Goal: Task Accomplishment & Management: Use online tool/utility

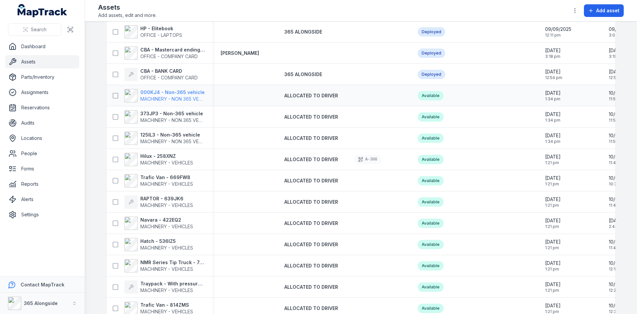
scroll to position [166, 0]
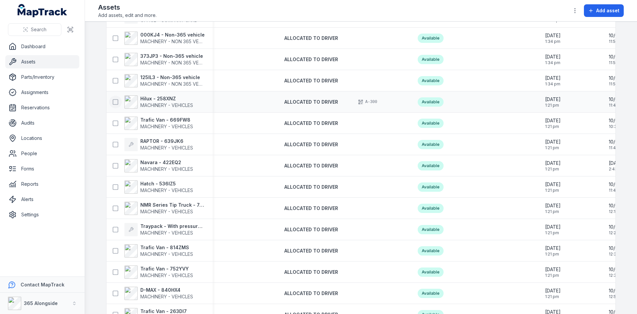
click at [112, 102] on icon at bounding box center [115, 102] width 7 height 7
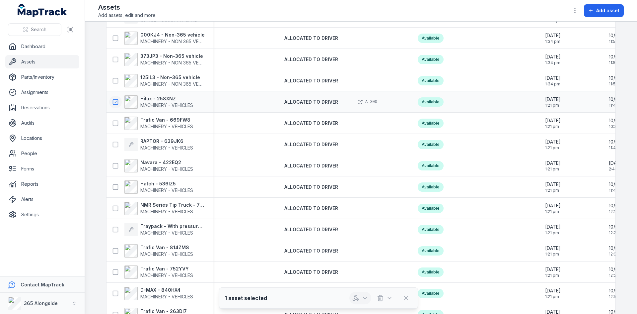
click at [365, 298] on icon "button" at bounding box center [364, 298] width 3 height 2
click at [358, 267] on div "Assign asset" at bounding box center [360, 268] width 74 height 12
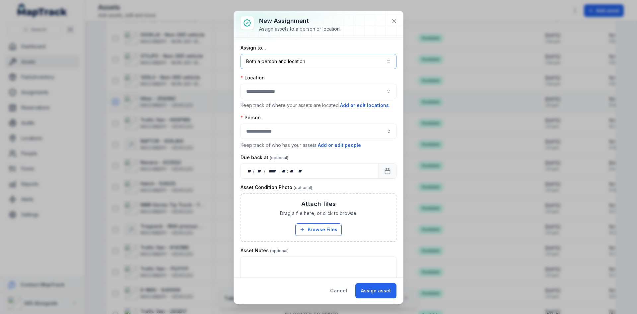
click at [285, 62] on button "Both a person and location ****" at bounding box center [319, 61] width 156 height 15
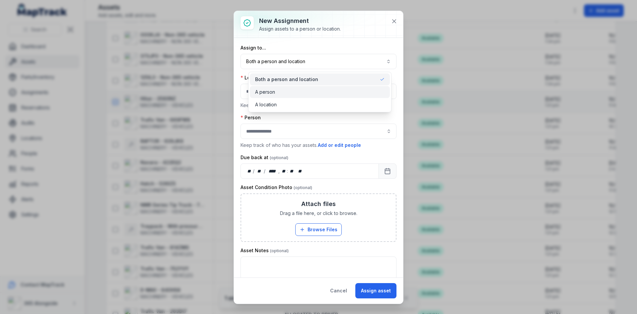
click at [293, 93] on div "A person" at bounding box center [319, 92] width 129 height 7
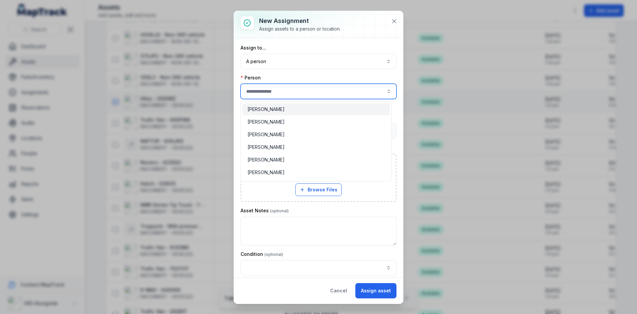
click at [284, 91] on input "assignment-add:person-label" at bounding box center [319, 91] width 156 height 15
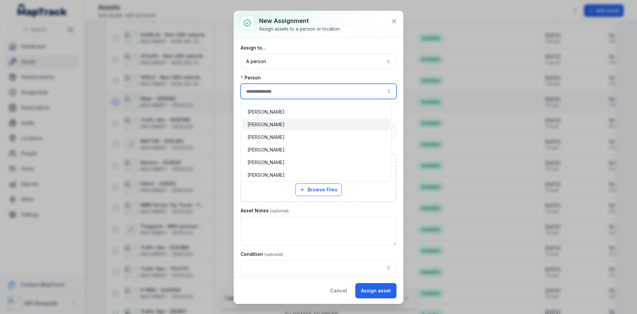
type input "**********"
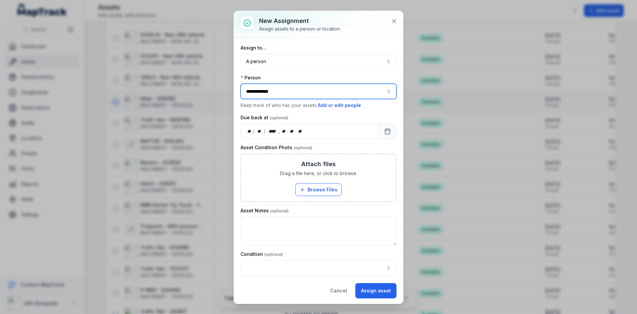
click at [301, 127] on div "[PERSON_NAME]" at bounding box center [315, 124] width 137 height 7
click at [384, 133] on icon "Calendar" at bounding box center [387, 131] width 7 height 7
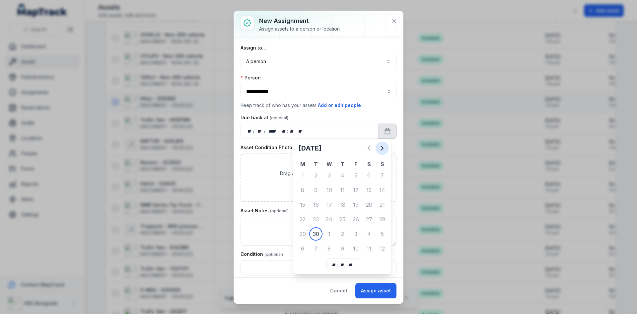
click at [379, 150] on icon "Next" at bounding box center [382, 148] width 8 height 8
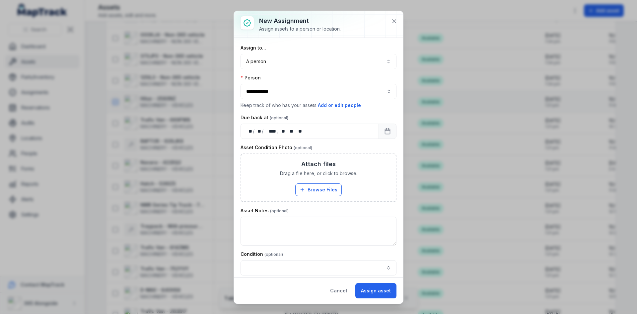
drag, startPoint x: 369, startPoint y: 286, endPoint x: 362, endPoint y: 268, distance: 19.4
click at [369, 287] on button "Assign asset" at bounding box center [375, 290] width 41 height 15
